Goal: Transaction & Acquisition: Obtain resource

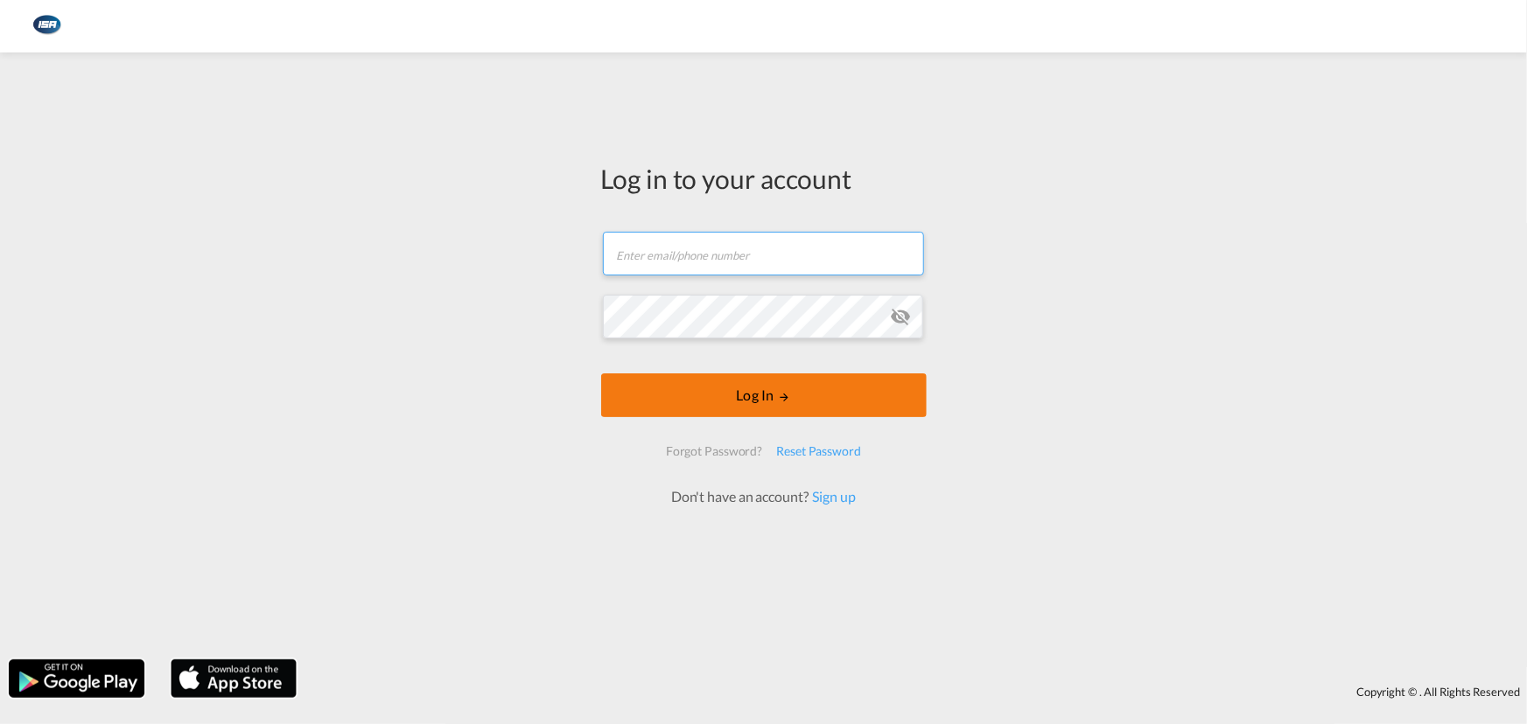
type input "[EMAIL_ADDRESS][DOMAIN_NAME]"
click at [778, 402] on md-icon "LOGIN" at bounding box center [784, 397] width 12 height 12
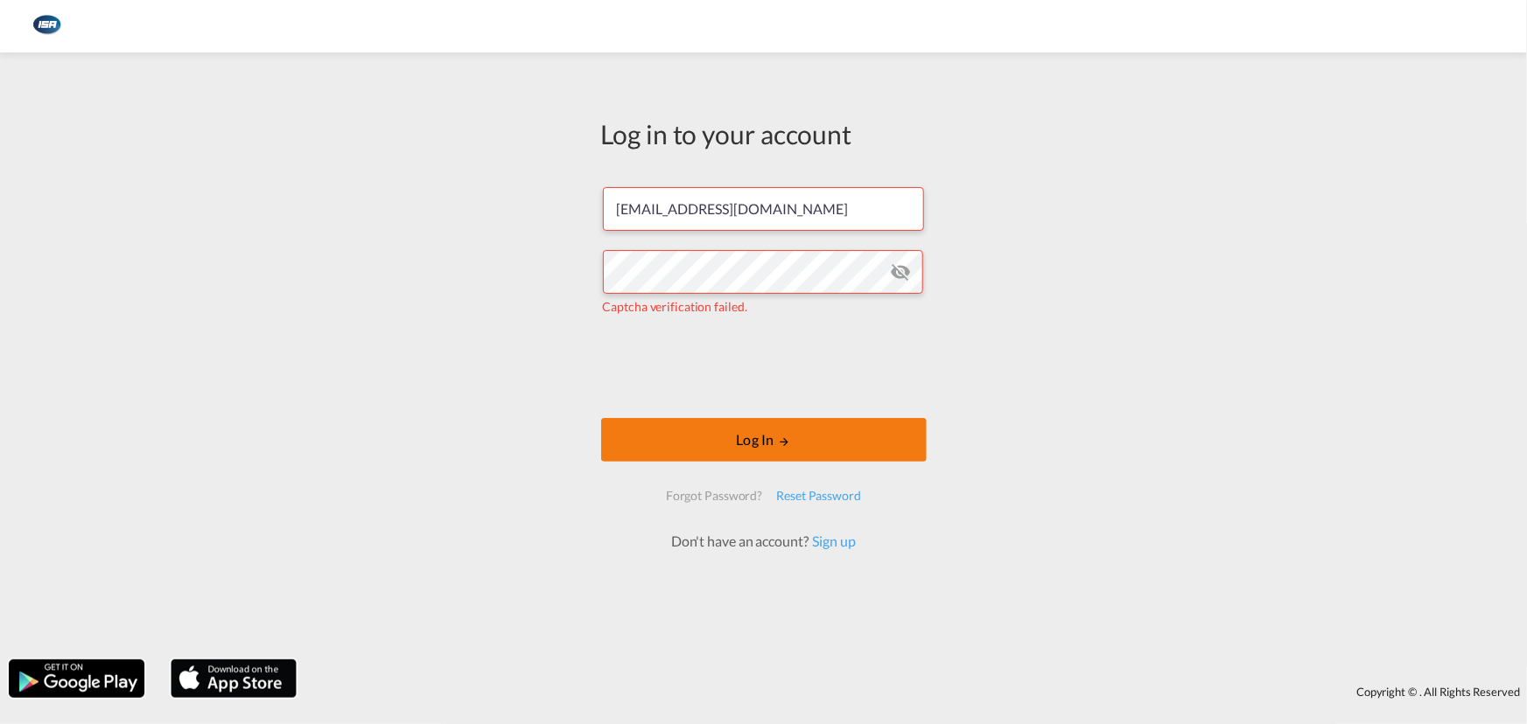
click at [729, 452] on button "Log In" at bounding box center [763, 440] width 325 height 44
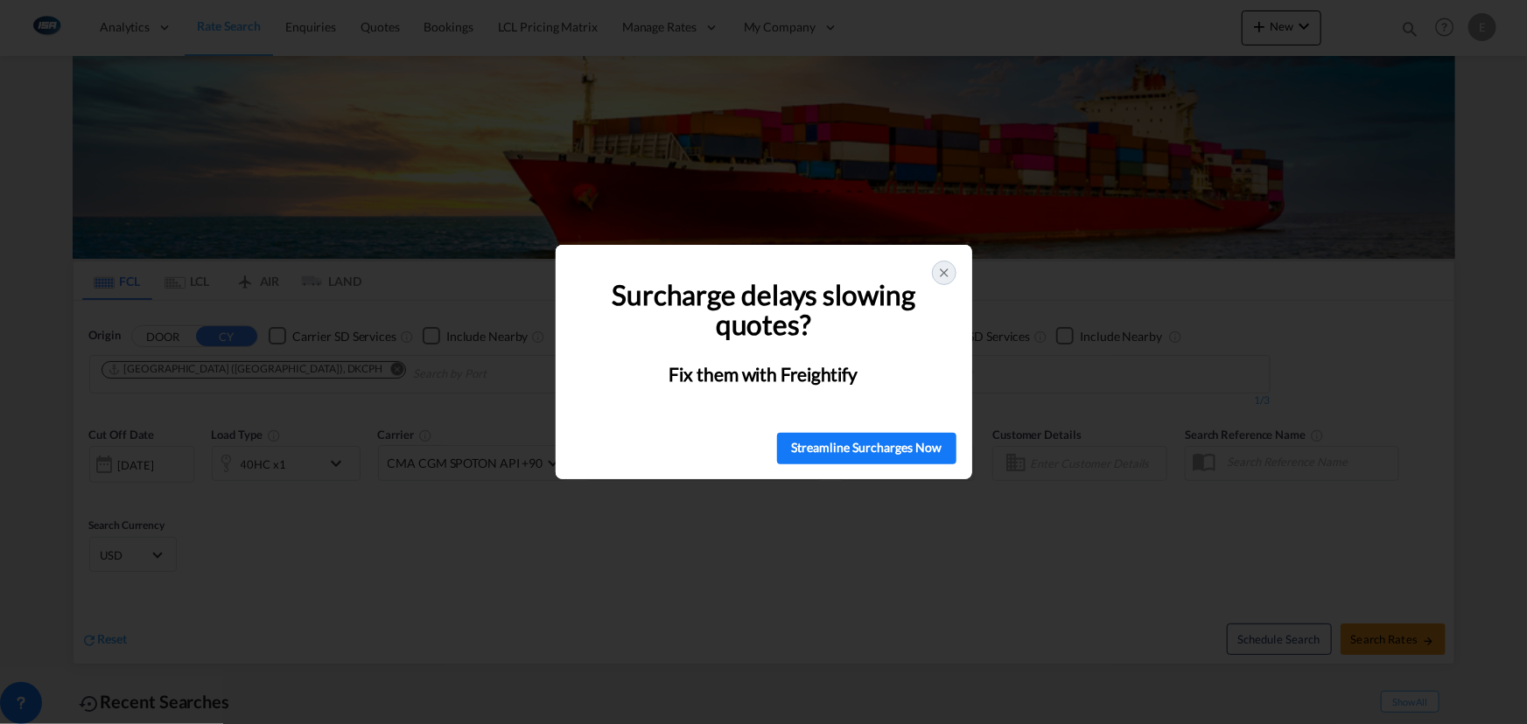
click at [947, 272] on icon at bounding box center [944, 273] width 14 height 14
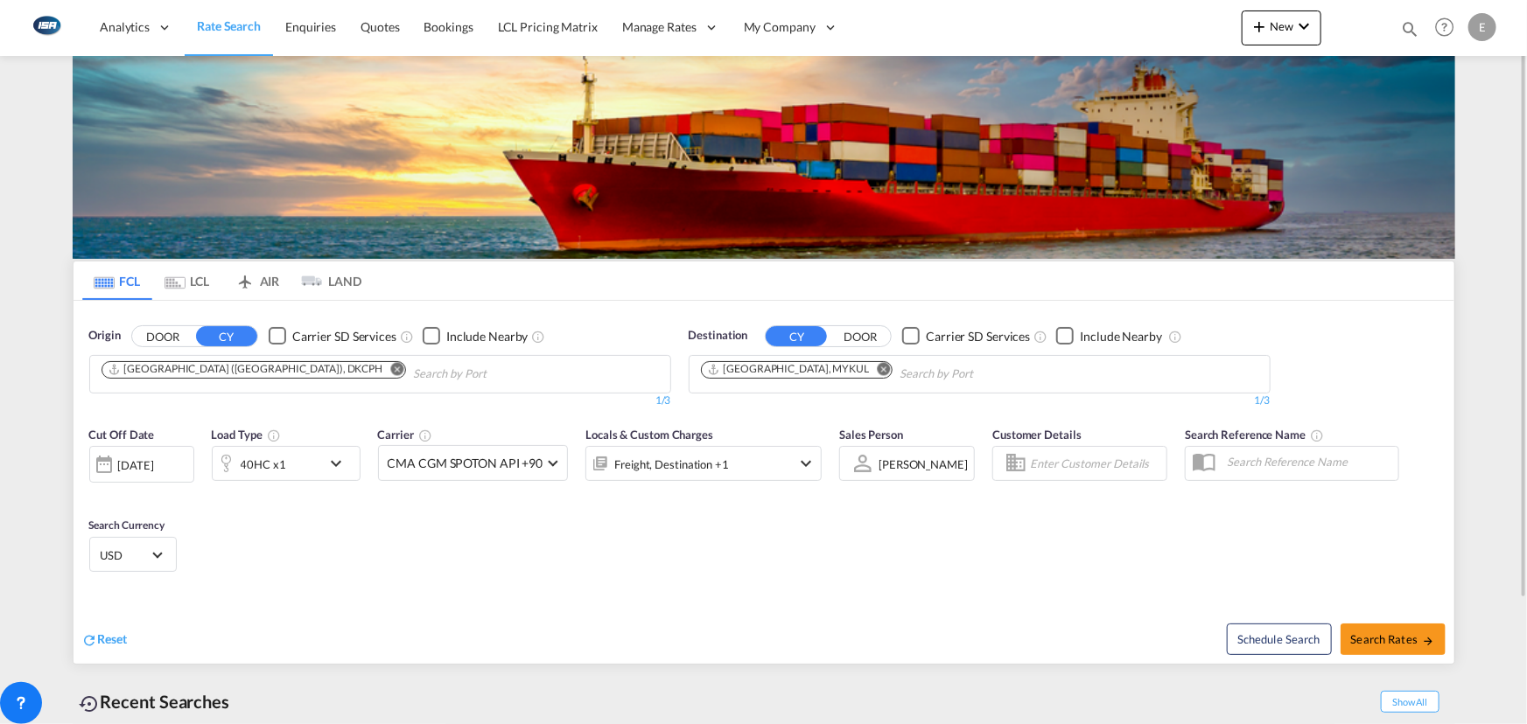
click at [390, 374] on md-icon "Remove" at bounding box center [396, 368] width 13 height 13
click at [234, 337] on button "CY" at bounding box center [226, 336] width 61 height 20
click at [208, 379] on body "Analytics Reports Dashboard Rate Search Enquiries Quotes Bookings" at bounding box center [763, 362] width 1527 height 724
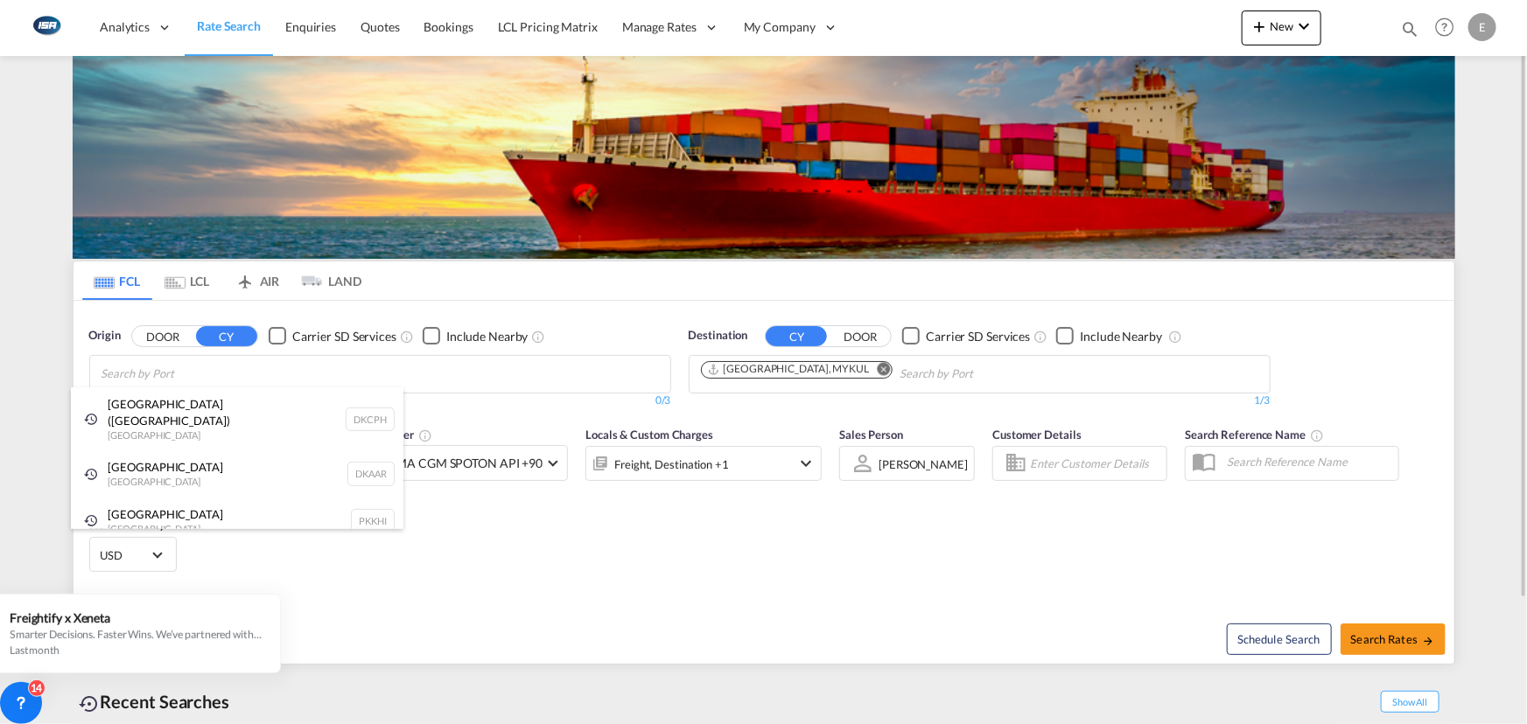
type input "v"
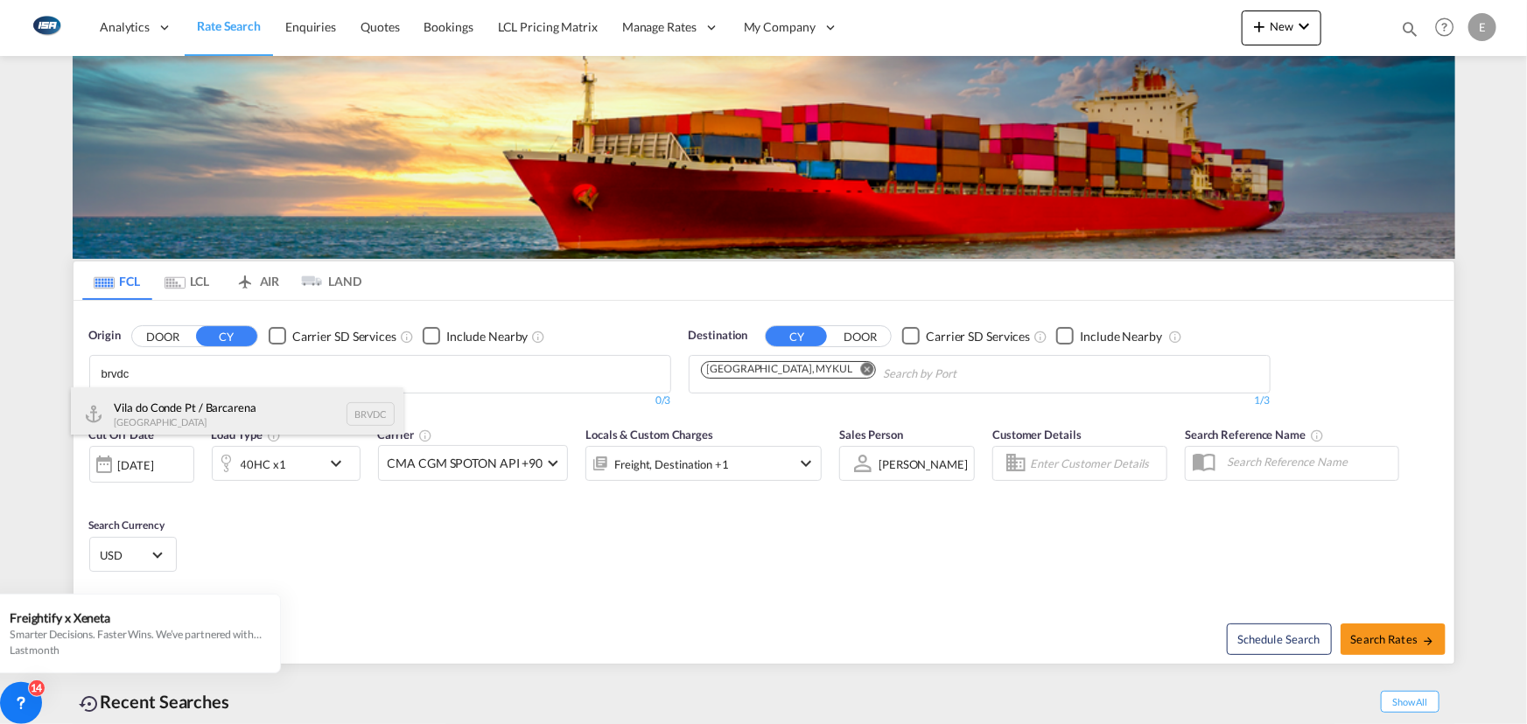
type input "brvdc"
click at [218, 410] on div "Vila do Conde Pt / Barcarena [GEOGRAPHIC_DATA] BRVDC" at bounding box center [237, 414] width 332 height 52
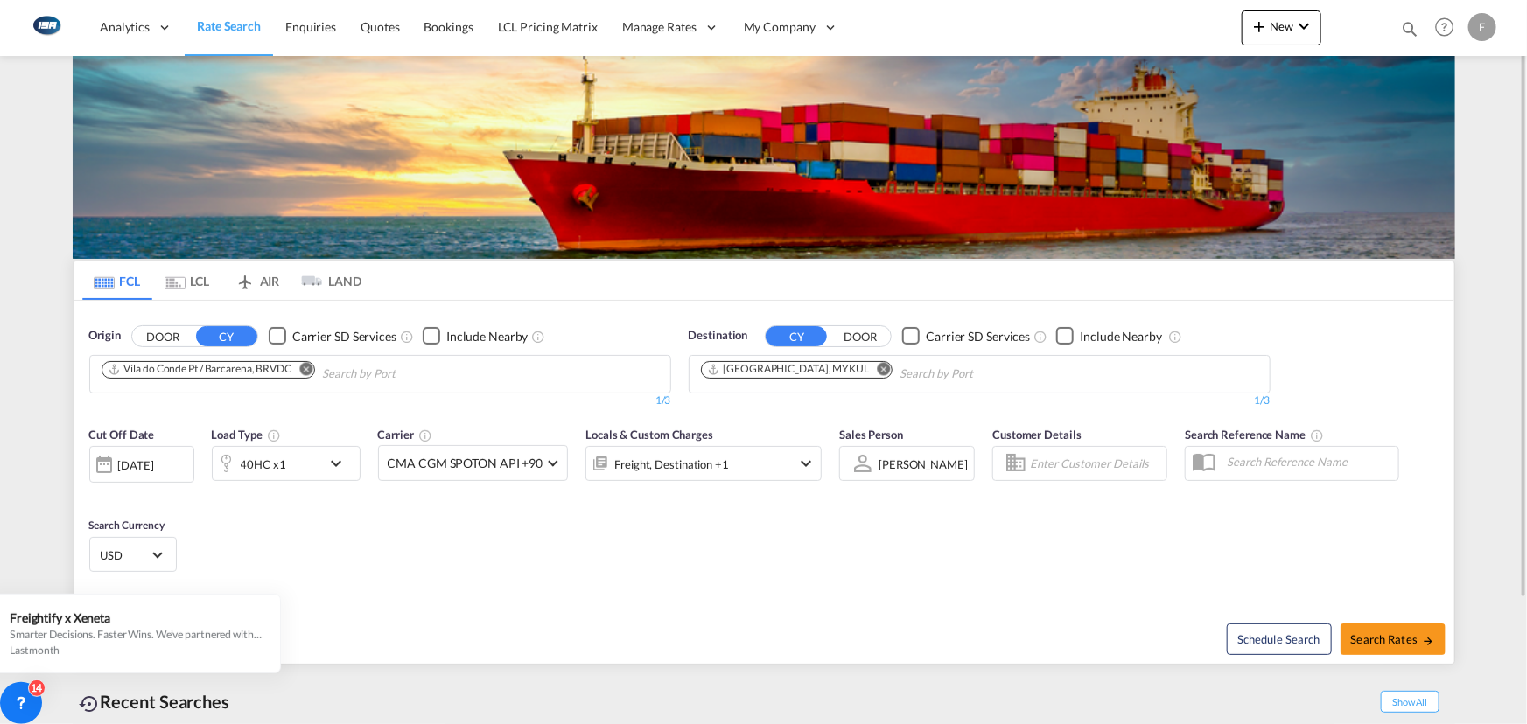
click at [877, 370] on md-icon "Remove" at bounding box center [883, 368] width 13 height 13
click at [822, 377] on input "Chips input." at bounding box center [784, 374] width 166 height 28
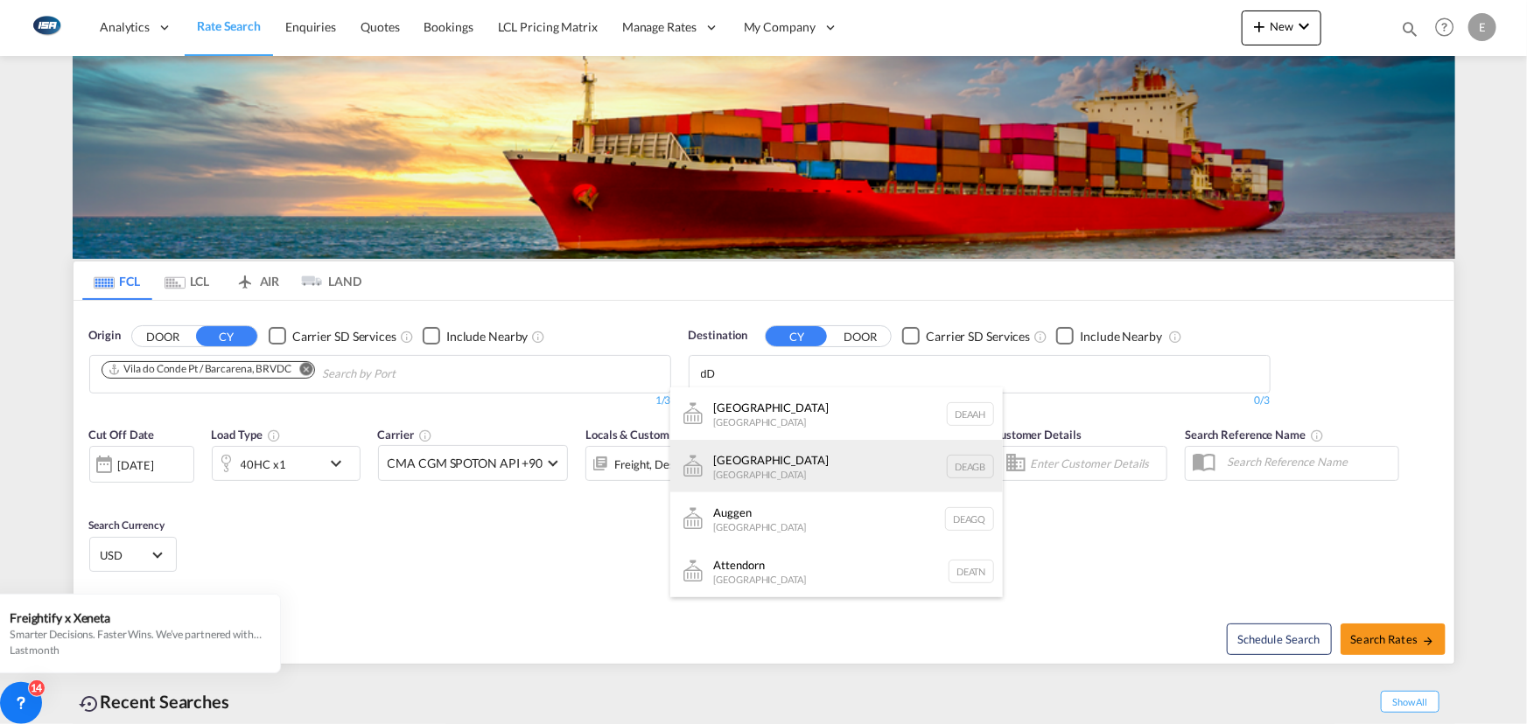
type input "d"
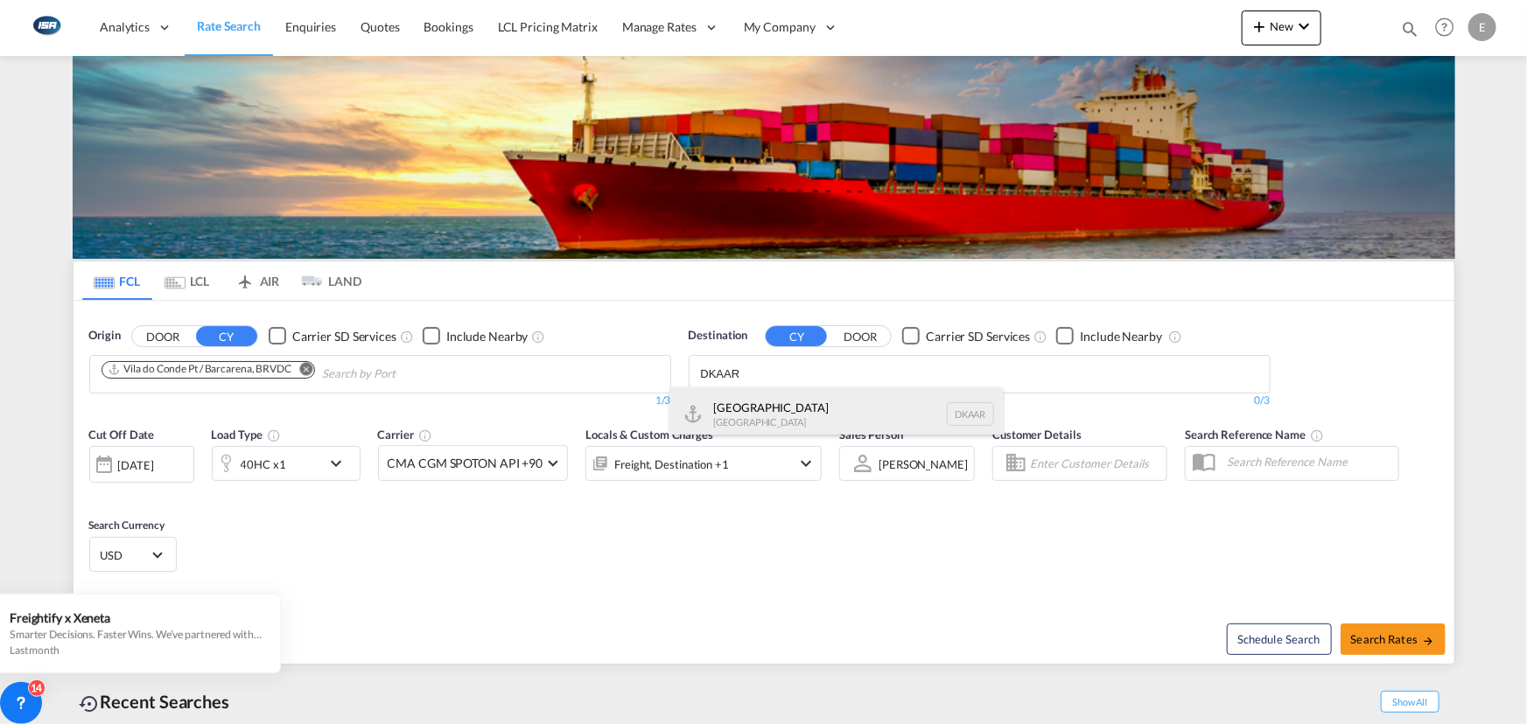
type input "DKAAR"
click at [788, 421] on div "Aarhus [GEOGRAPHIC_DATA] [GEOGRAPHIC_DATA]" at bounding box center [836, 414] width 332 height 52
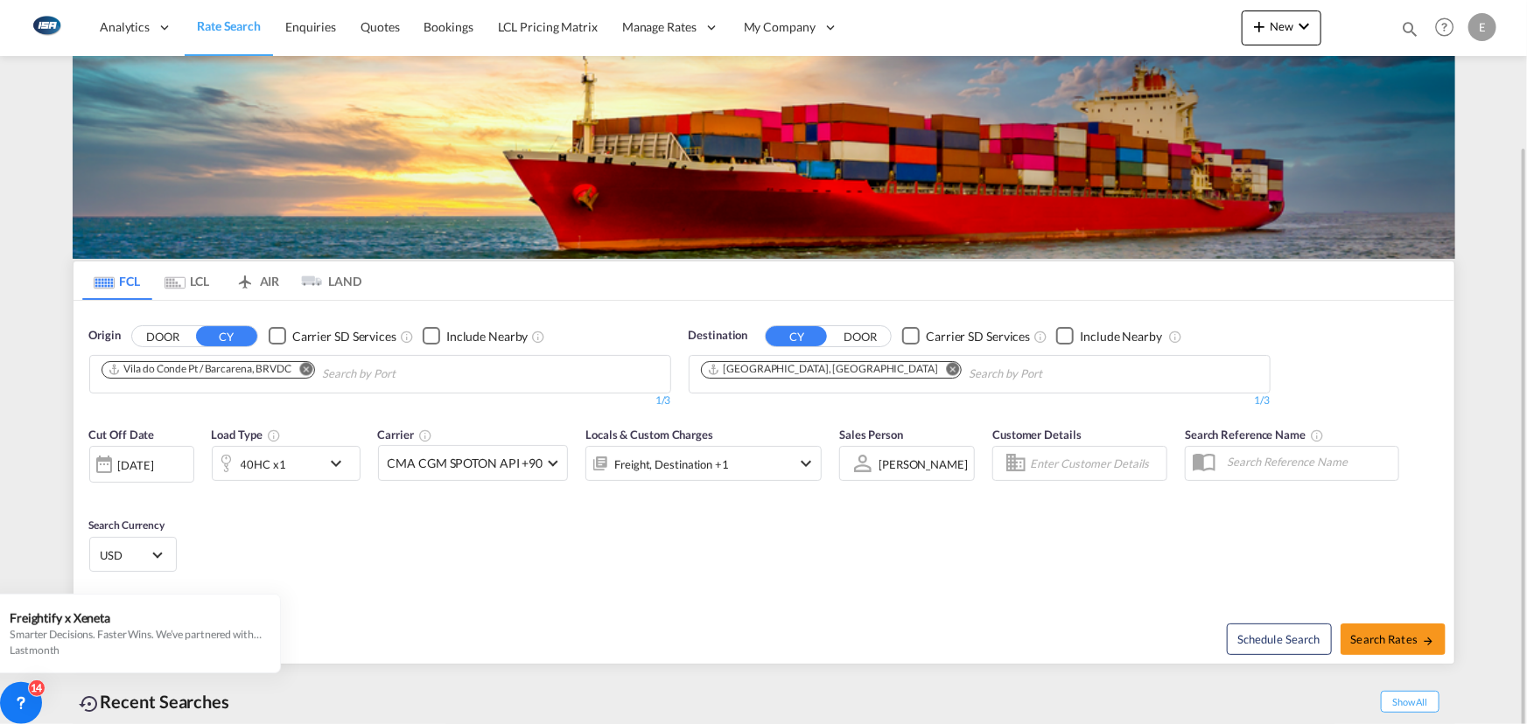
scroll to position [79, 0]
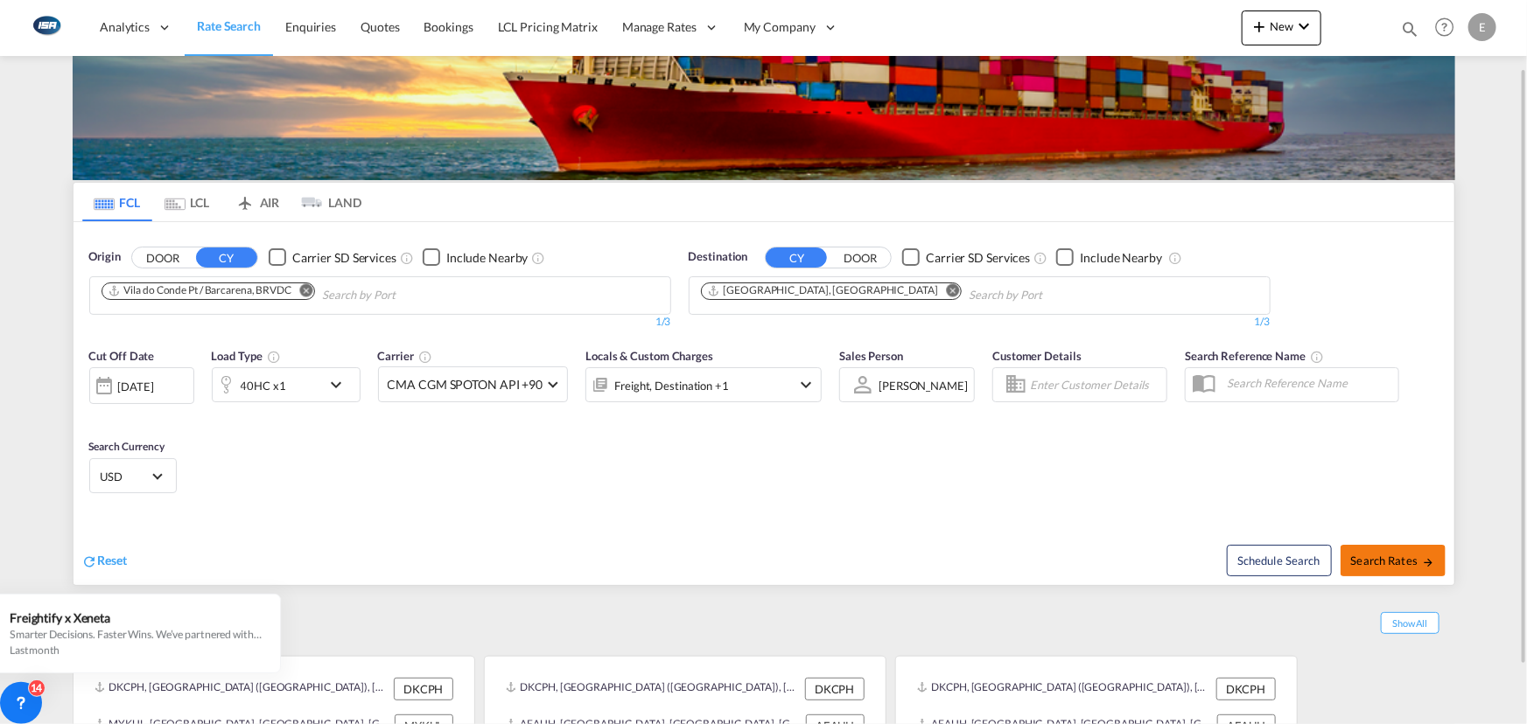
click at [1401, 560] on span "Search Rates" at bounding box center [1393, 561] width 84 height 14
type input "BRVDC to DKAAR / [DATE]"
